Goal: Find specific page/section: Find specific page/section

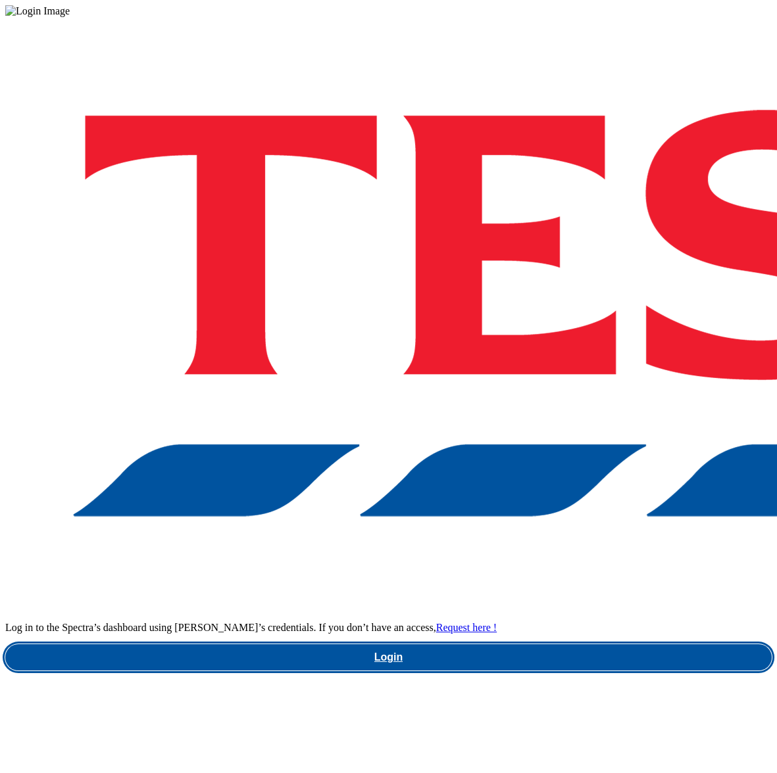
click at [559, 644] on link "Login" at bounding box center [388, 657] width 766 height 26
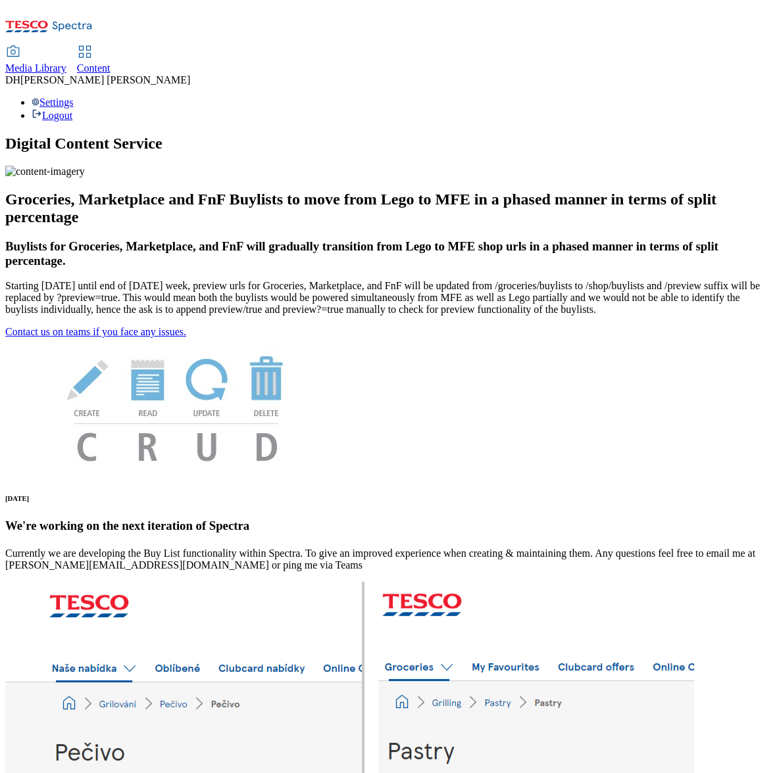
click at [66, 62] on span "Media Library" at bounding box center [35, 67] width 61 height 11
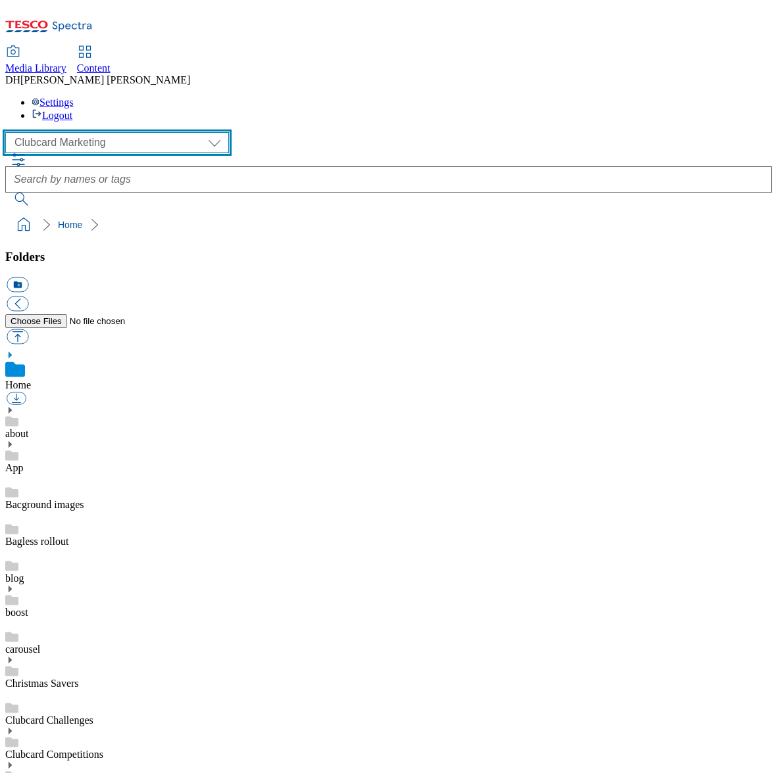
click at [101, 132] on select "Clubcard Marketing Demo Dotcom UK Emails GHS Marketing UK GHS Product UK GHS RO…" at bounding box center [117, 142] width 224 height 21
select select "flare-ghs-mktg"
click at [9, 132] on select "Clubcard Marketing Demo Dotcom UK Emails GHS Marketing UK GHS Product UK GHS RO…" at bounding box center [117, 142] width 224 height 21
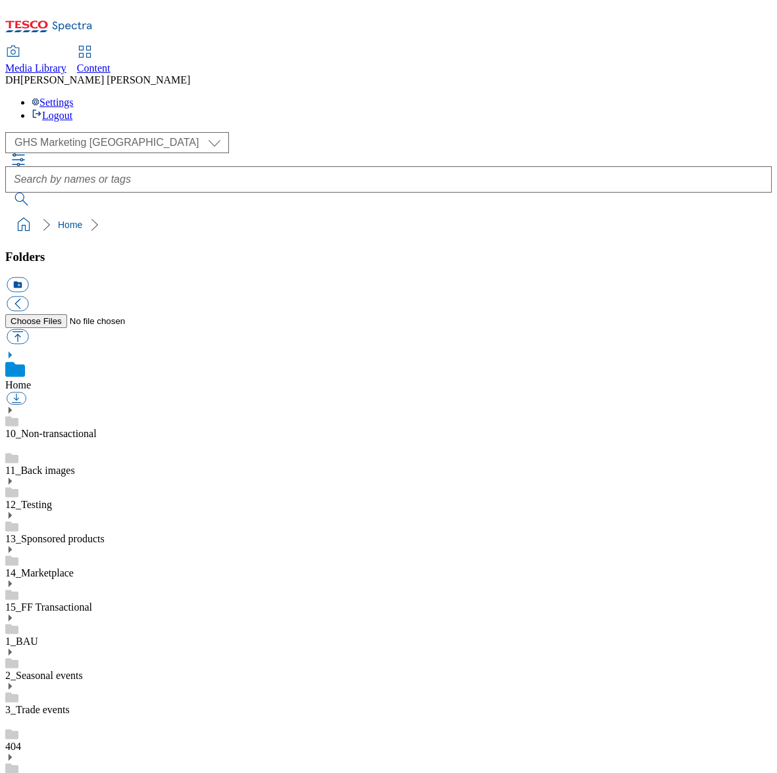
click at [12, 615] on use at bounding box center [10, 618] width 3 height 7
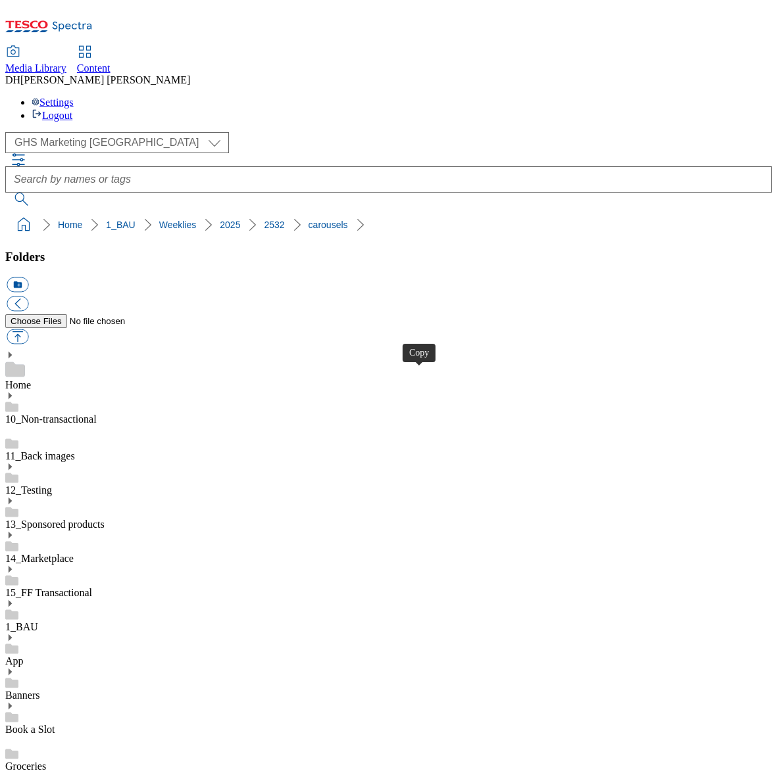
drag, startPoint x: 417, startPoint y: 382, endPoint x: 429, endPoint y: 379, distance: 12.9
drag, startPoint x: 253, startPoint y: 373, endPoint x: 589, endPoint y: 359, distance: 336.3
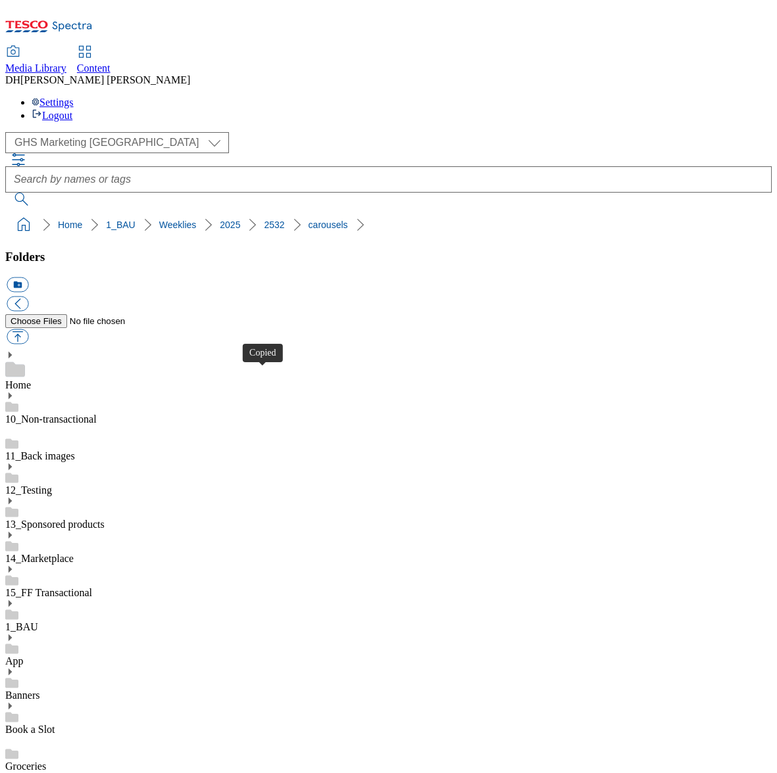
drag, startPoint x: 266, startPoint y: 376, endPoint x: 675, endPoint y: 322, distance: 412.0
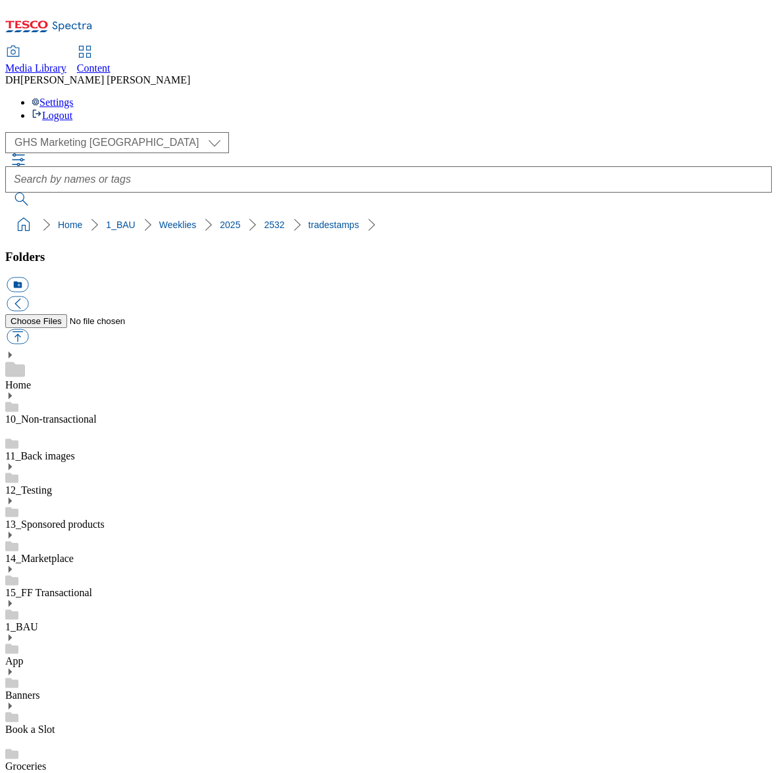
scroll to position [0, 0]
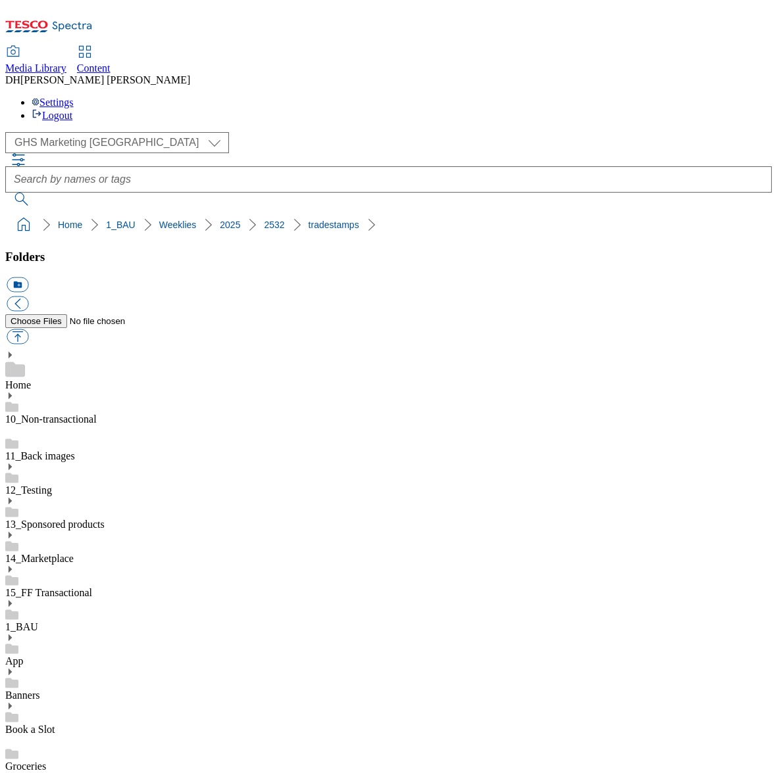
scroll to position [19, 0]
drag, startPoint x: 570, startPoint y: 566, endPoint x: 727, endPoint y: 534, distance: 160.3
